Goal: Transaction & Acquisition: Obtain resource

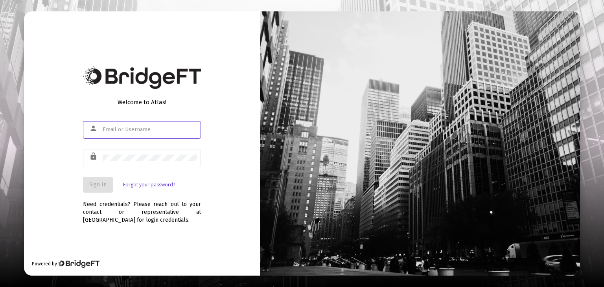
type input "[EMAIL_ADDRESS][DOMAIN_NAME]"
click at [91, 185] on span "Sign In" at bounding box center [97, 184] width 17 height 7
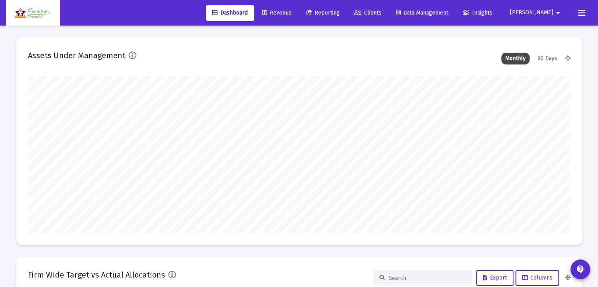
scroll to position [157, 543]
type input "[EMAIL_ADDRESS][DOMAIN_NAME]"
click at [340, 11] on span "Reporting" at bounding box center [322, 12] width 33 height 7
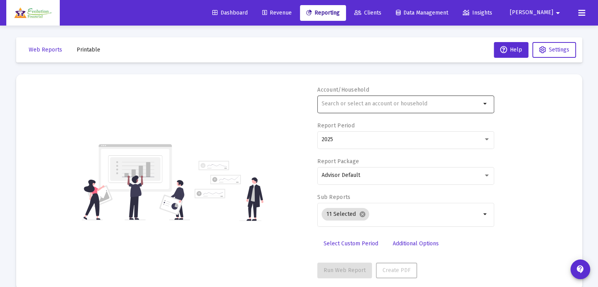
click at [488, 103] on mat-icon "arrow_drop_down" at bounding box center [485, 103] width 9 height 9
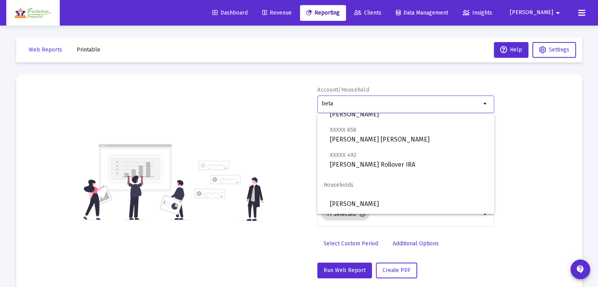
scroll to position [50, 0]
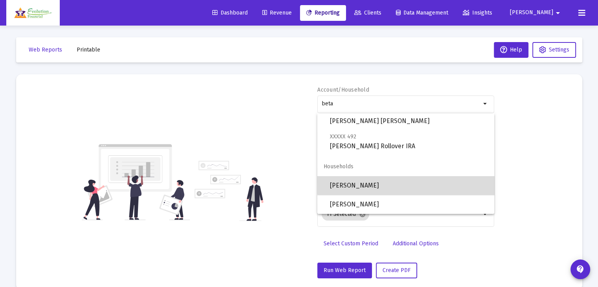
click at [418, 184] on span "[PERSON_NAME]" at bounding box center [409, 185] width 158 height 19
type input "[PERSON_NAME]"
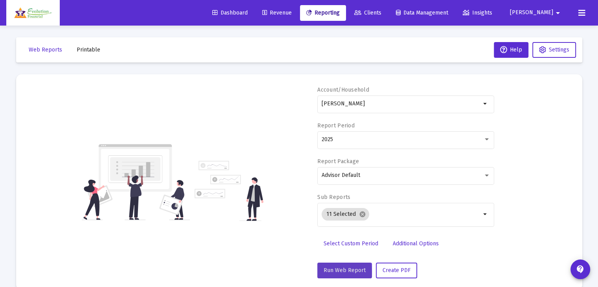
click at [338, 273] on span "Run Web Report" at bounding box center [345, 270] width 42 height 7
select select "View all"
click at [398, 268] on span "Push to PDF" at bounding box center [398, 270] width 31 height 7
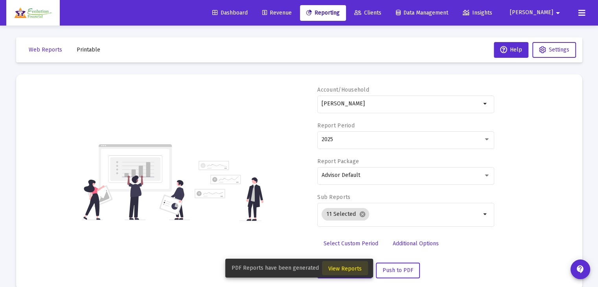
click at [344, 270] on span "View Reports" at bounding box center [344, 268] width 33 height 7
